Goal: Information Seeking & Learning: Learn about a topic

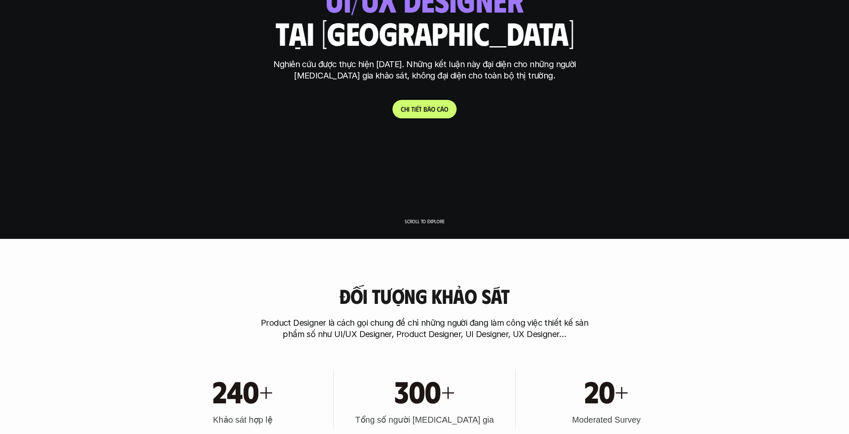
scroll to position [210, 0]
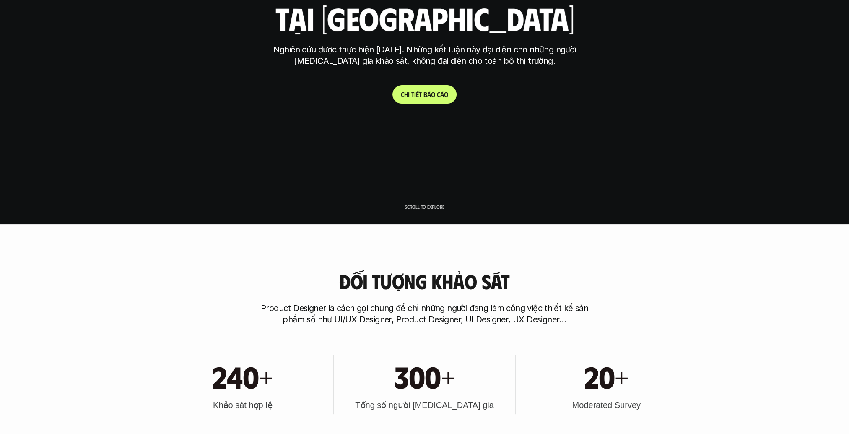
click at [424, 207] on p "Scroll to explore" at bounding box center [425, 206] width 40 height 6
click at [424, 208] on p "Scroll to explore" at bounding box center [425, 206] width 40 height 6
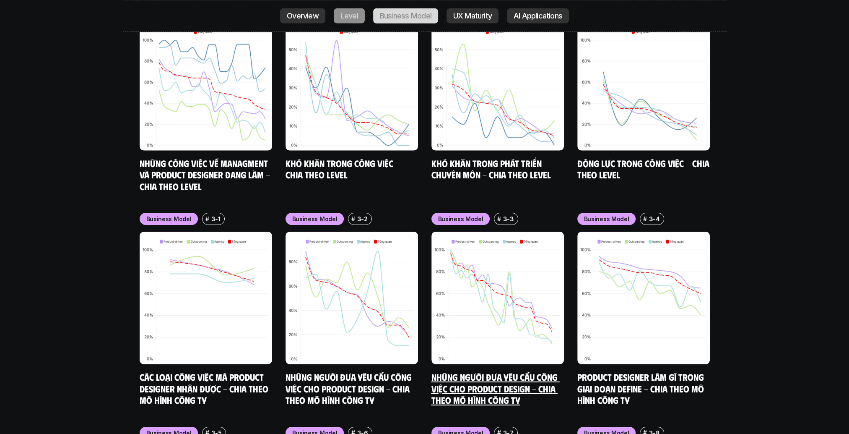
scroll to position [3606, 0]
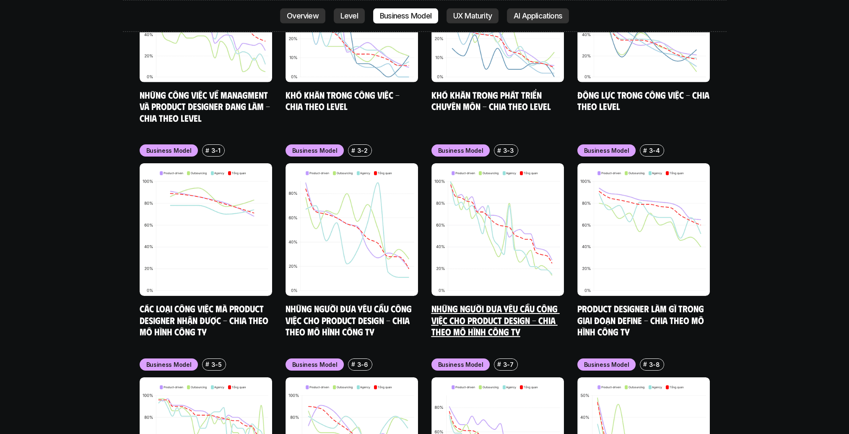
click at [497, 238] on img at bounding box center [498, 229] width 133 height 133
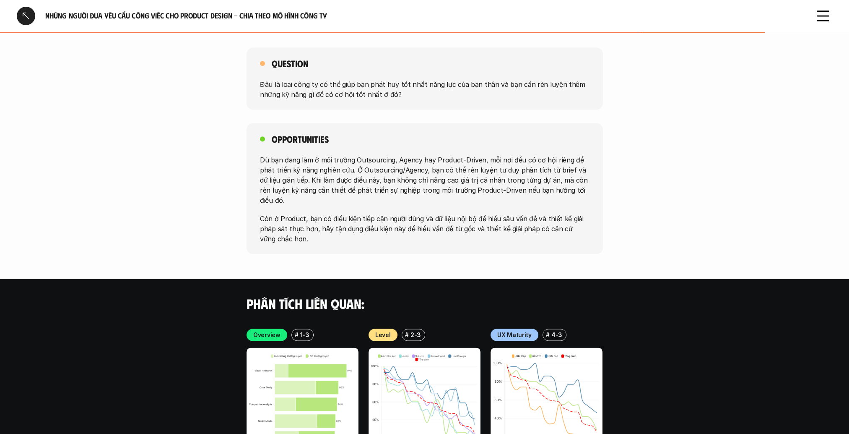
scroll to position [1495, 0]
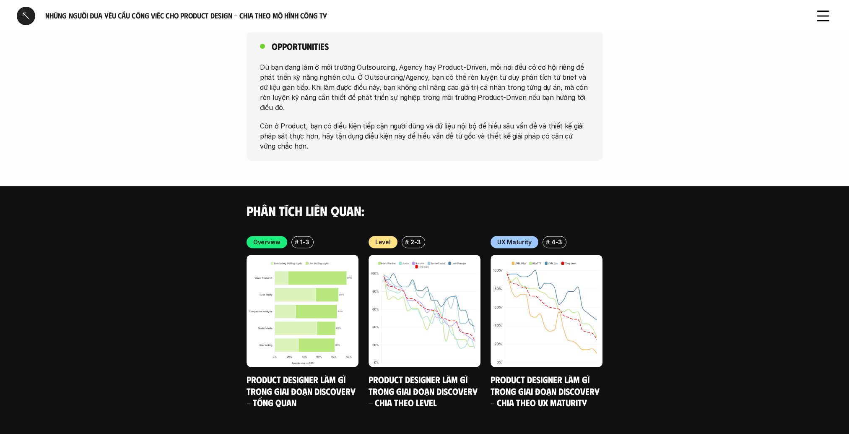
click at [819, 11] on use at bounding box center [823, 16] width 11 height 10
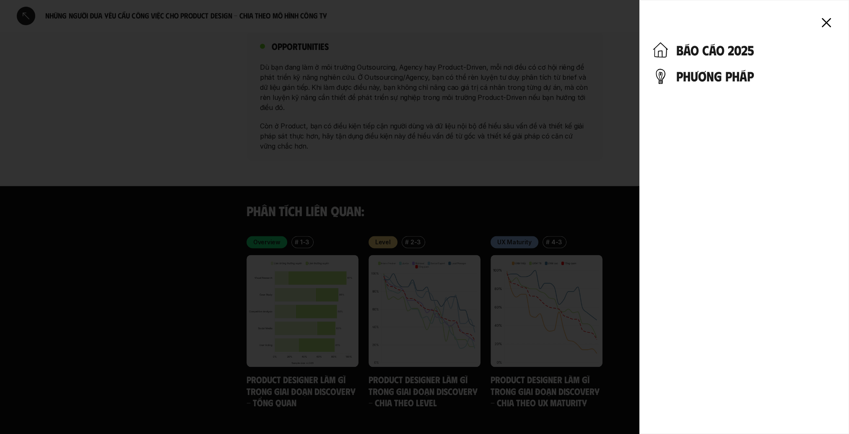
click at [629, 39] on div at bounding box center [424, 217] width 849 height 434
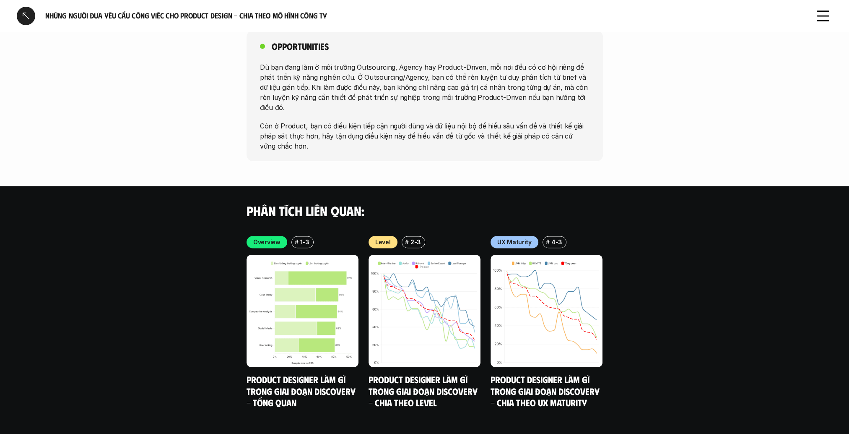
click at [26, 16] on div at bounding box center [424, 217] width 849 height 434
click at [26, 16] on div at bounding box center [26, 16] width 18 height 18
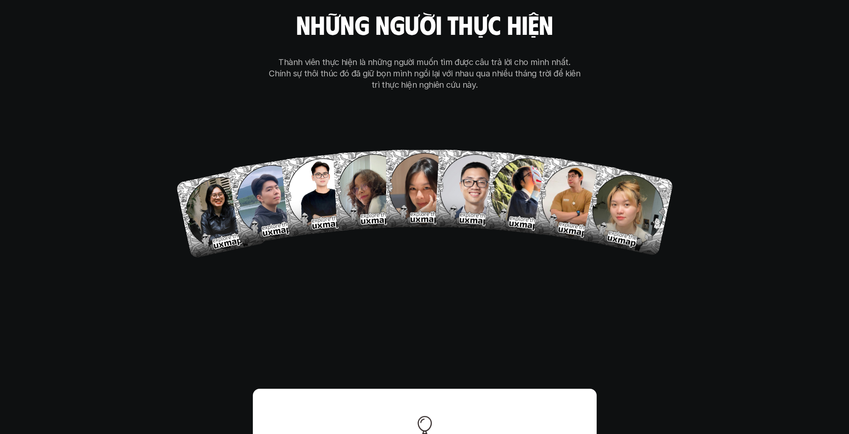
scroll to position [5123, 0]
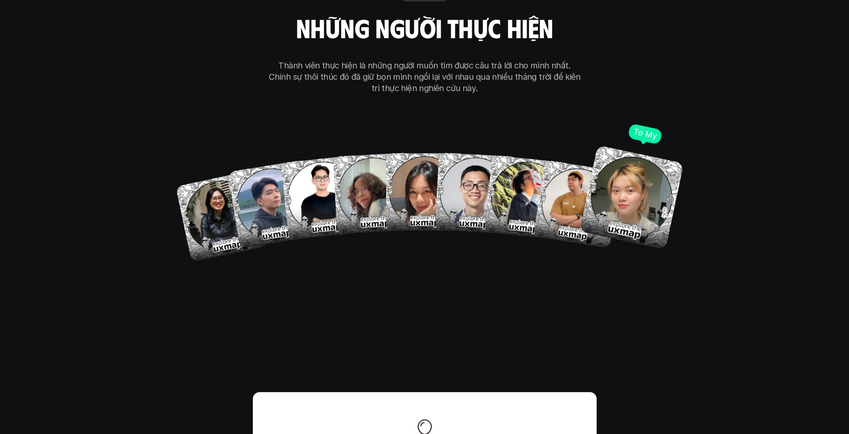
click at [602, 182] on img at bounding box center [631, 197] width 104 height 104
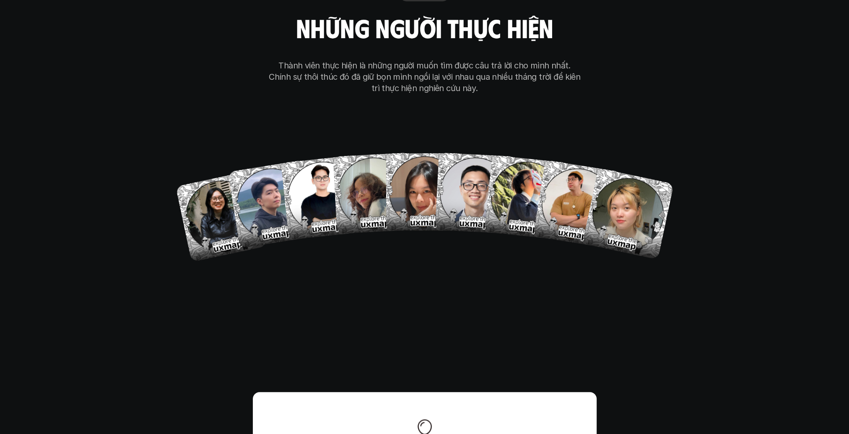
click at [599, 61] on div "our team những người thực hiện Thành viên thực hiện là những người muốn tìm đượ…" at bounding box center [424, 122] width 419 height 422
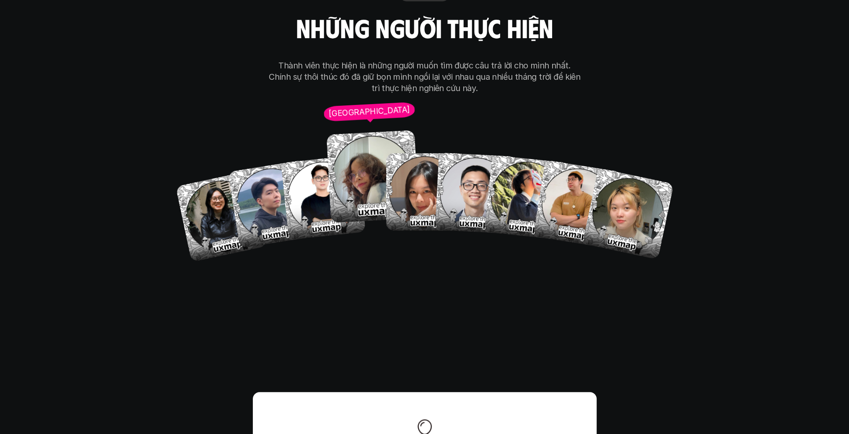
click at [345, 136] on img at bounding box center [373, 176] width 93 height 93
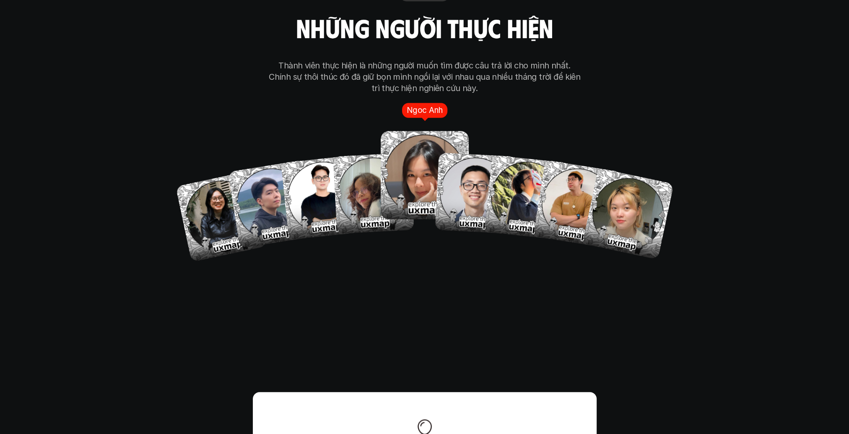
click at [416, 142] on img at bounding box center [425, 175] width 88 height 88
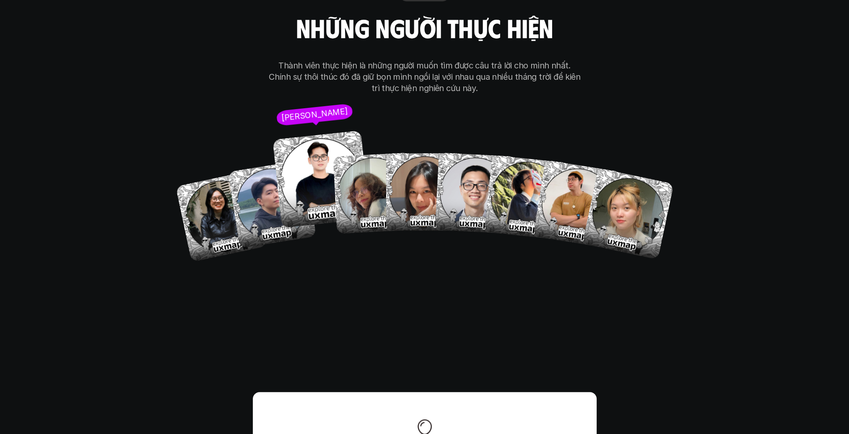
click at [308, 159] on img at bounding box center [321, 178] width 97 height 97
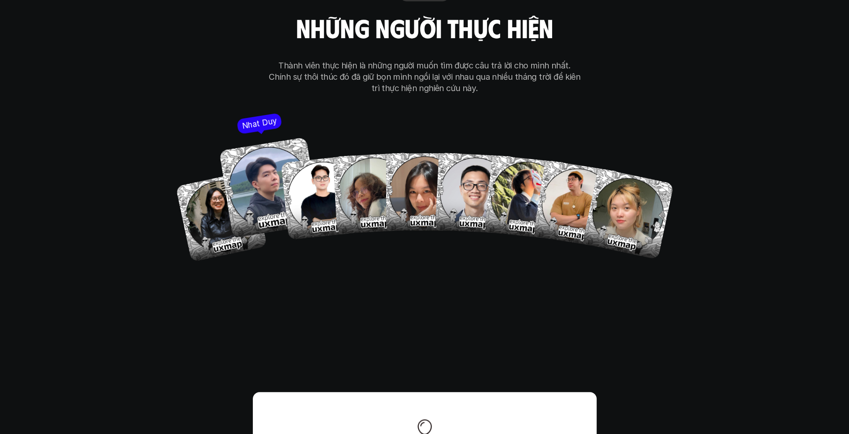
click at [266, 172] on img at bounding box center [269, 187] width 101 height 101
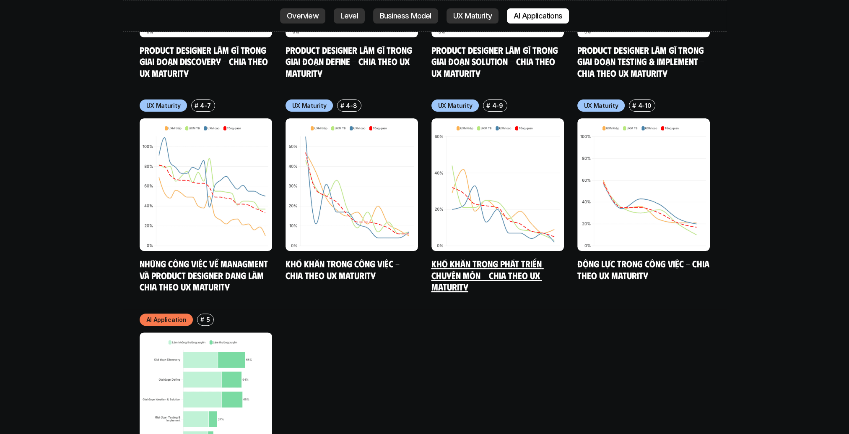
scroll to position [4410, 0]
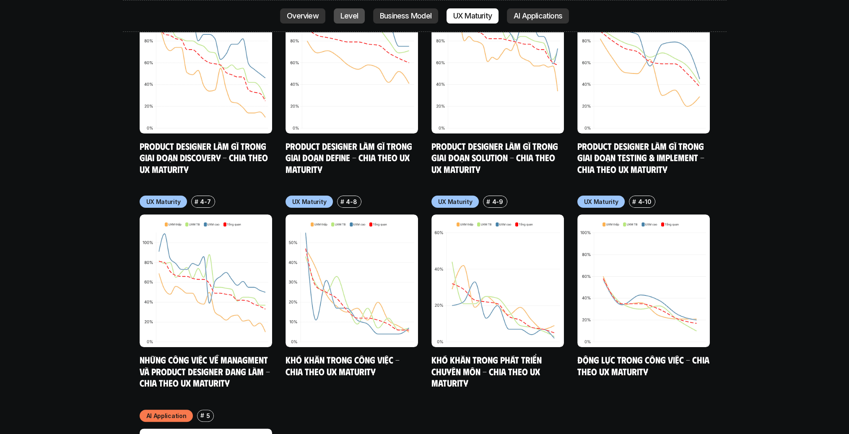
click at [348, 12] on p "Level" at bounding box center [350, 16] width 18 height 8
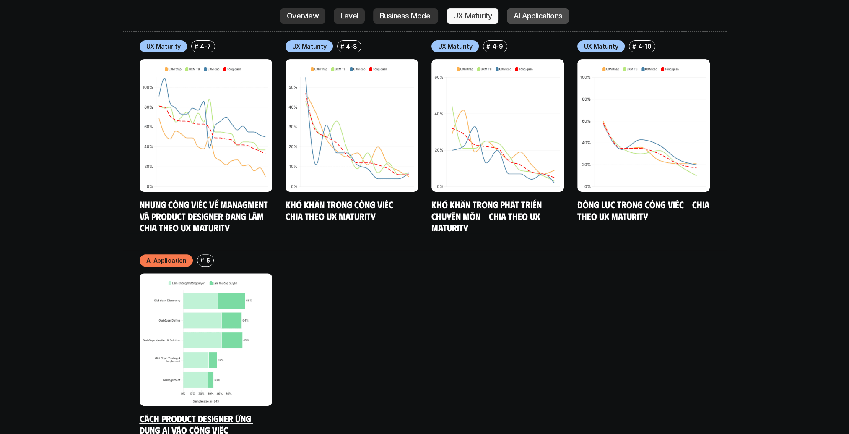
scroll to position [4582, 0]
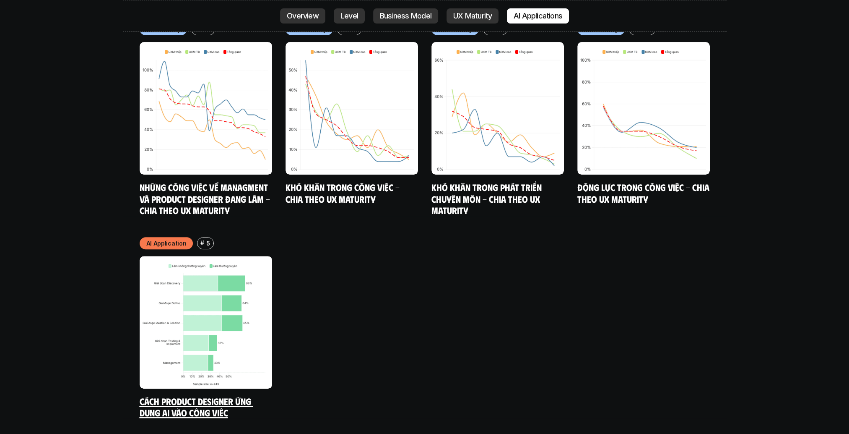
click at [216, 269] on img at bounding box center [206, 322] width 133 height 133
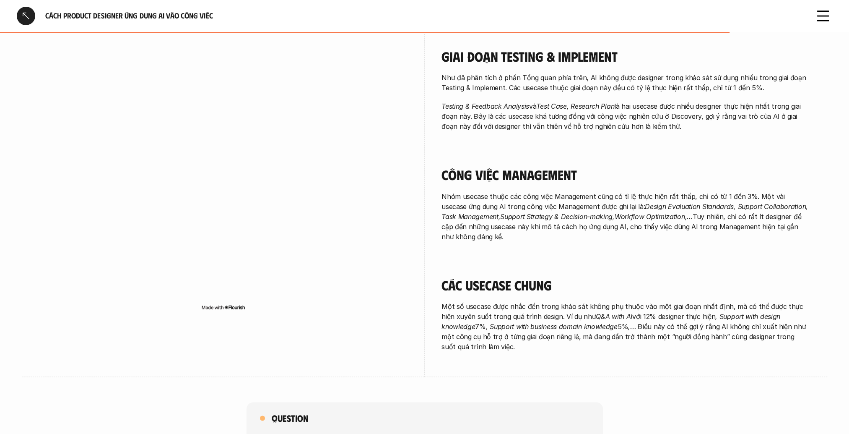
scroll to position [1406, 0]
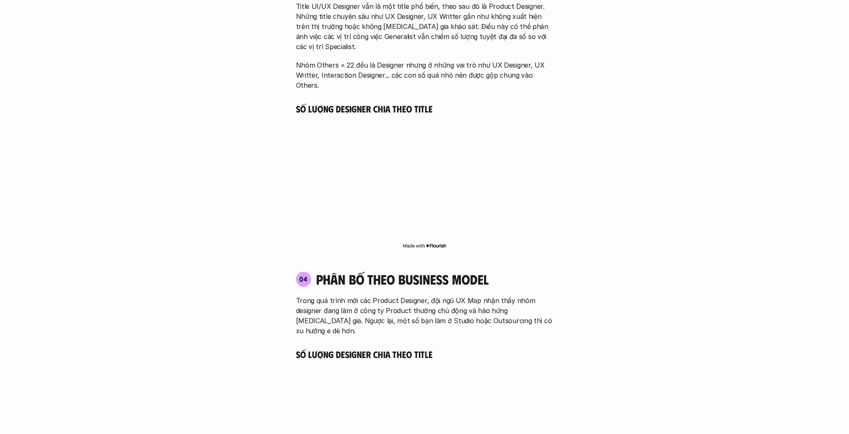
scroll to position [3031, 0]
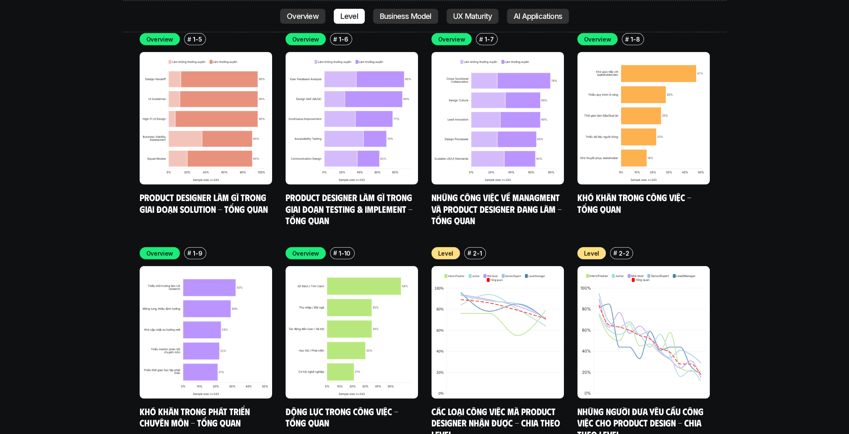
click at [481, 12] on p "UX Maturity" at bounding box center [472, 16] width 39 height 8
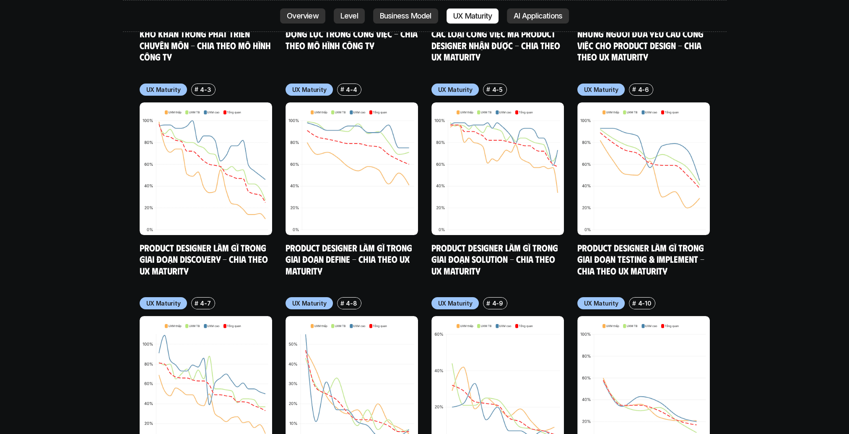
scroll to position [4560, 0]
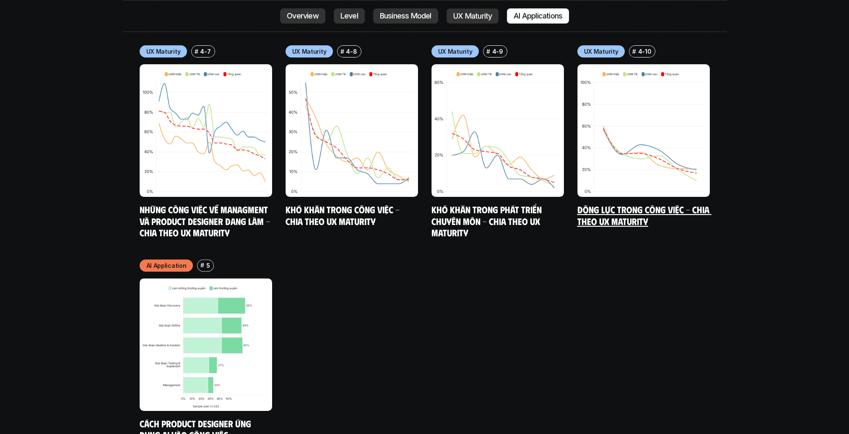
click at [631, 120] on img at bounding box center [643, 130] width 133 height 133
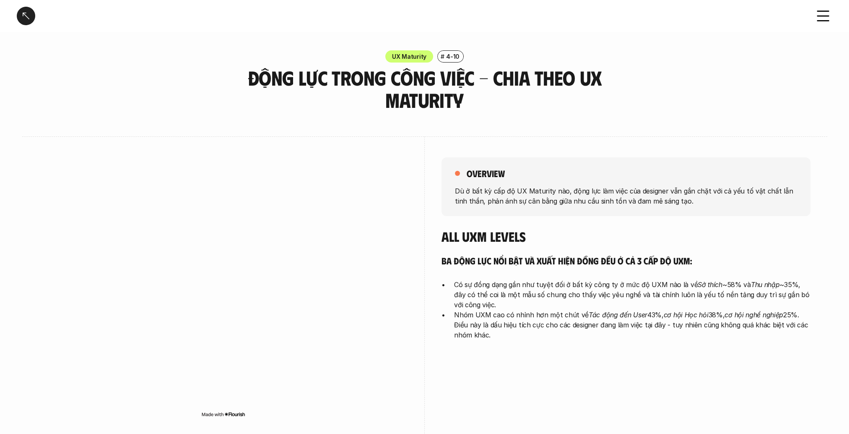
click at [425, 59] on p "UX Maturity" at bounding box center [409, 56] width 34 height 9
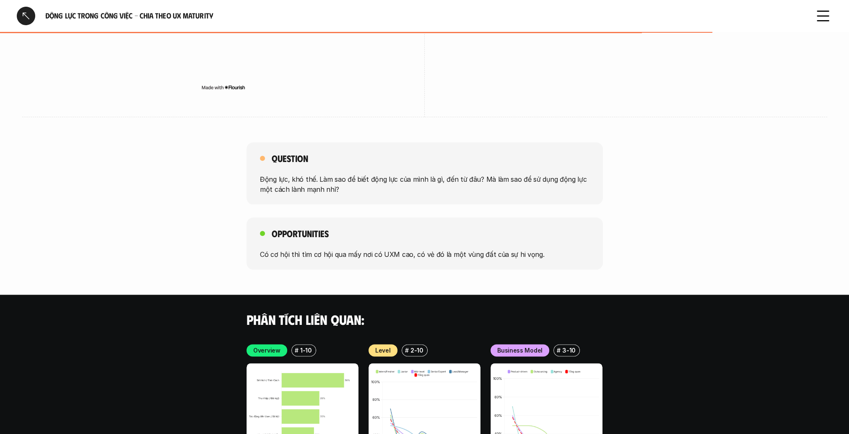
scroll to position [1300, 0]
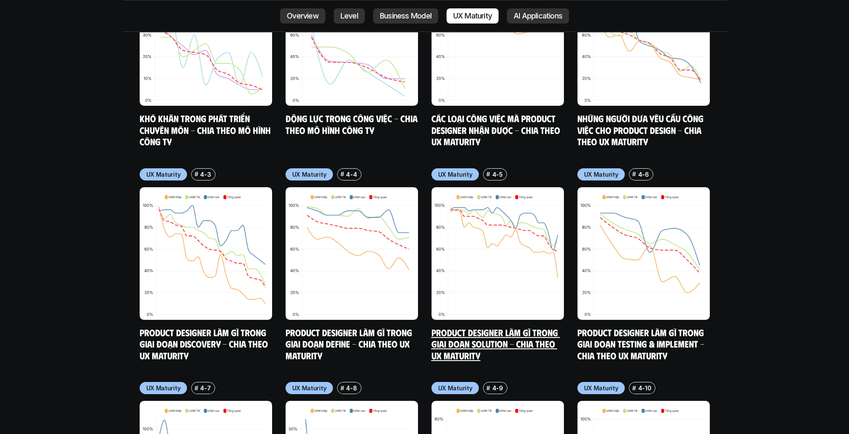
scroll to position [4308, 0]
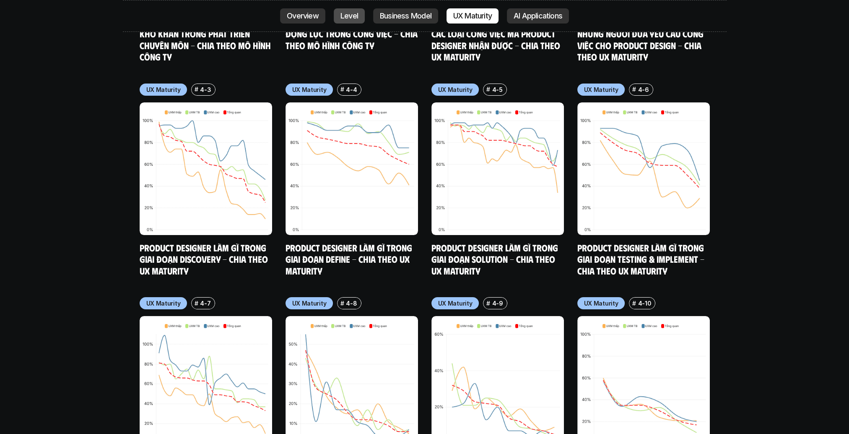
click at [350, 14] on p "Level" at bounding box center [350, 16] width 18 height 8
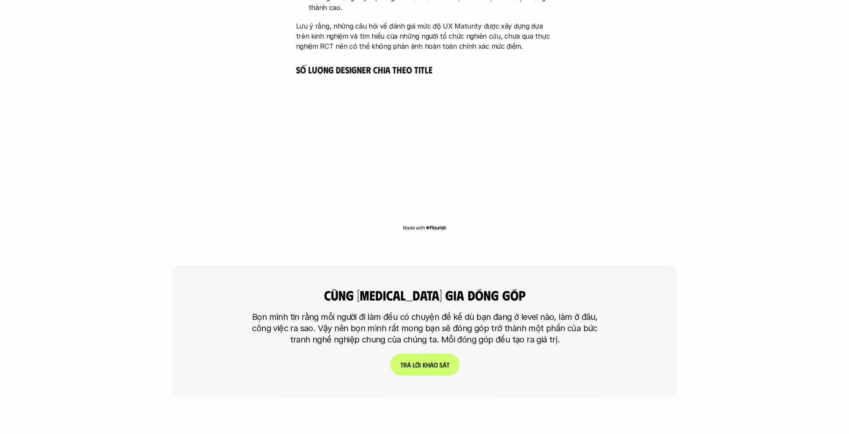
scroll to position [2036, 0]
click at [438, 361] on p "T r ả l ờ i k h ả o s á t" at bounding box center [424, 365] width 49 height 8
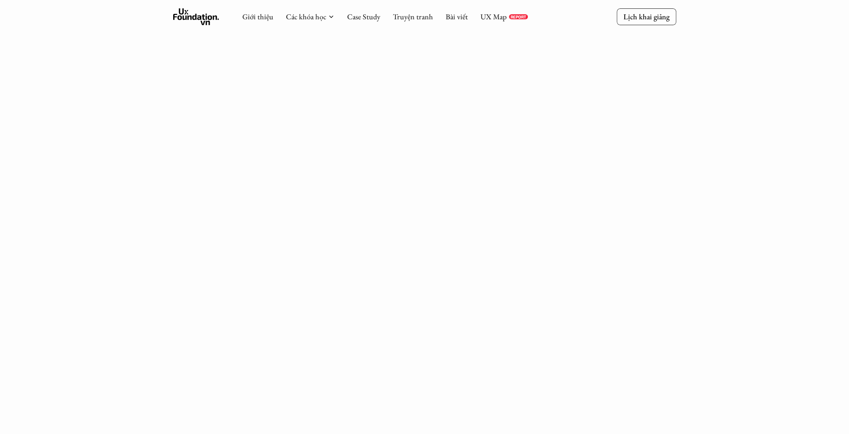
scroll to position [677, 0]
click at [405, 16] on link "Truyện tranh" at bounding box center [413, 17] width 40 height 10
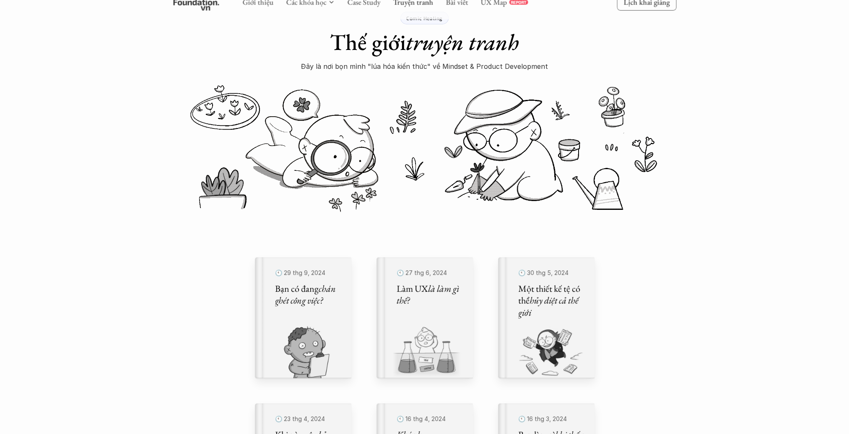
scroll to position [168, 0]
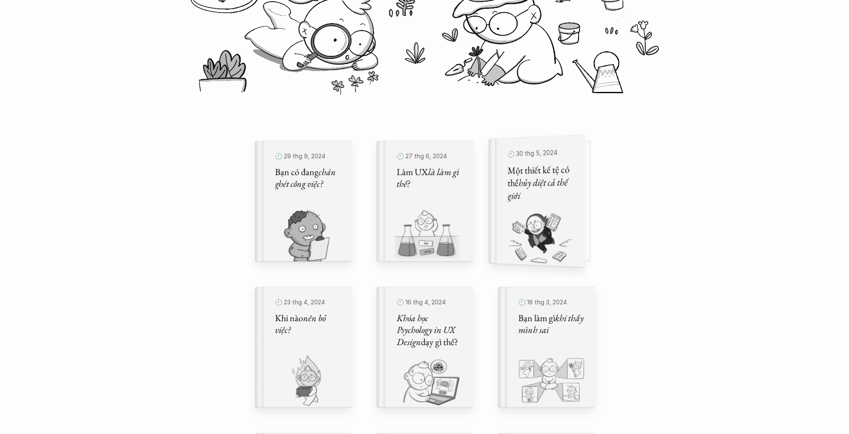
click at [557, 200] on h5 "Một thiết kế tệ có thể hủy diệt cả thế giới" at bounding box center [540, 182] width 66 height 39
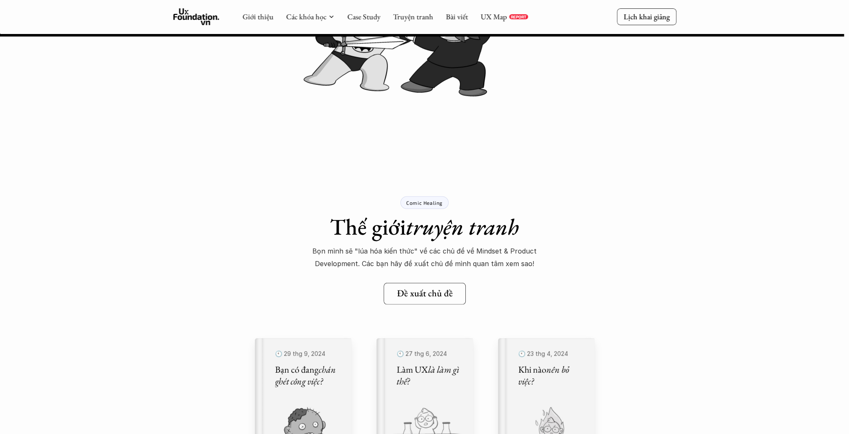
scroll to position [7905, 0]
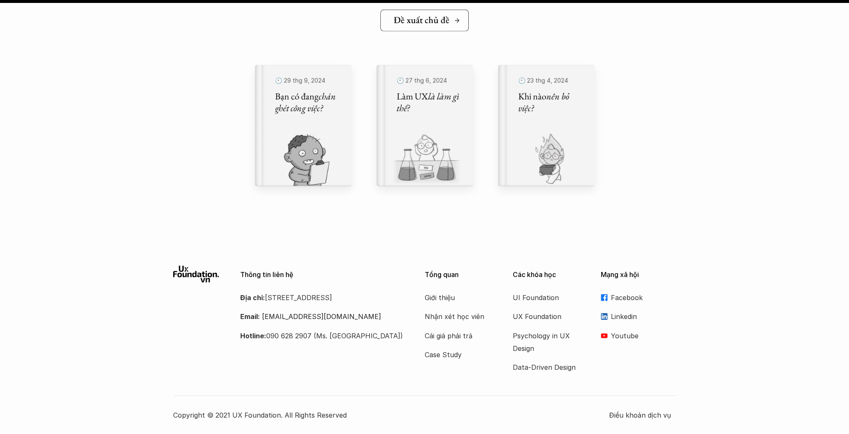
click at [412, 28] on link "Đề xuất chủ đề" at bounding box center [424, 21] width 88 height 22
click at [461, 332] on p "Cái giá phải trả" at bounding box center [458, 335] width 67 height 13
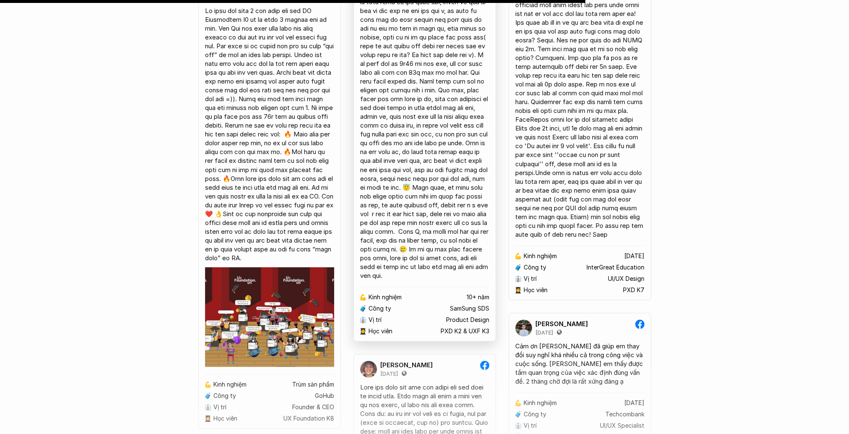
scroll to position [6416, 0]
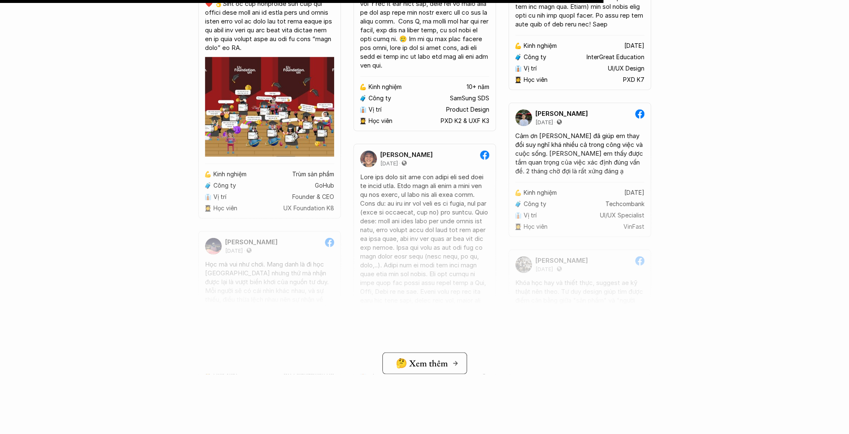
click at [438, 363] on h5 "🤔 Xem thêm" at bounding box center [422, 363] width 52 height 11
